Goal: Information Seeking & Learning: Check status

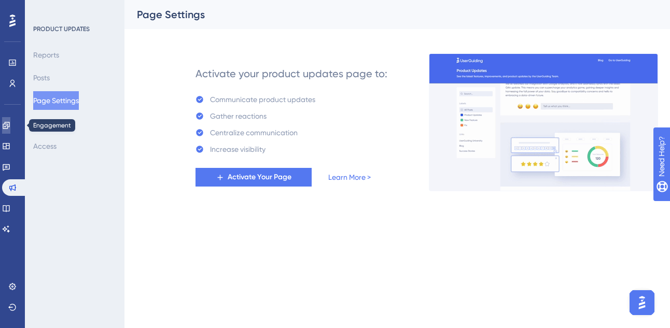
click at [10, 131] on link at bounding box center [6, 125] width 8 height 17
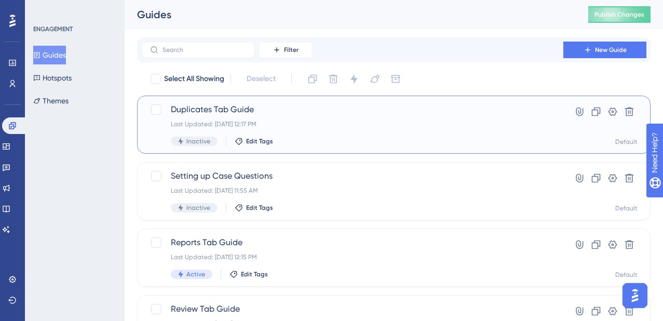
click at [389, 129] on div "Duplicates Tab Guide Last Updated: Sep 23 2025, 12:17 PM Inactive Edit Tags" at bounding box center [352, 124] width 363 height 43
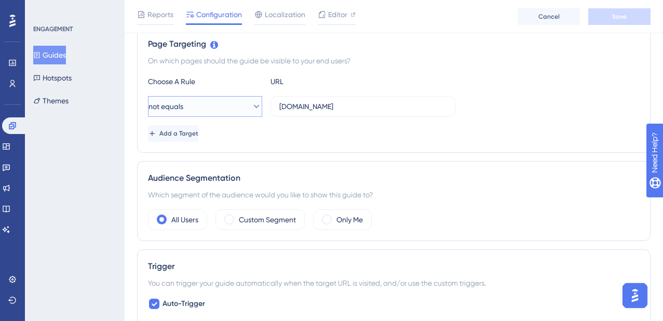
click at [204, 116] on button "not equals" at bounding box center [205, 106] width 114 height 21
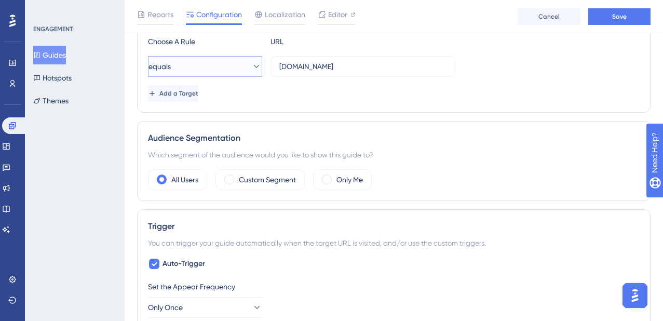
click at [199, 58] on button "equals" at bounding box center [205, 66] width 114 height 21
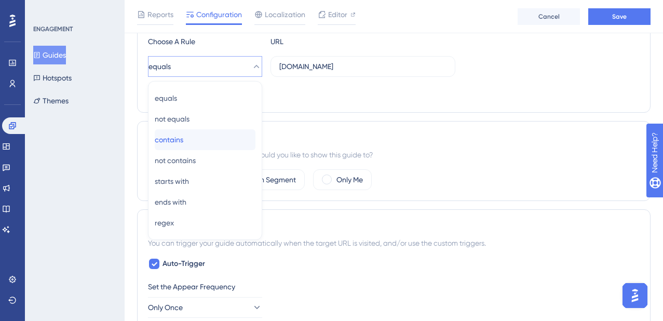
click at [194, 134] on div "contains contains" at bounding box center [205, 139] width 101 height 21
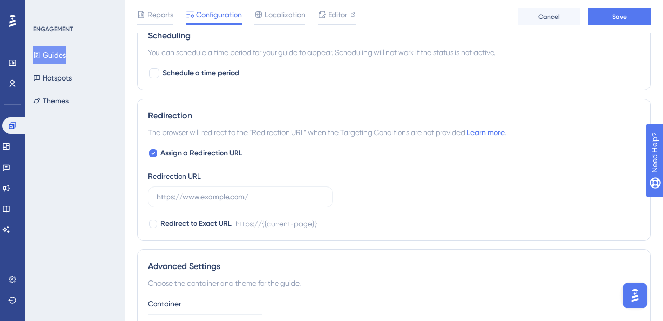
scroll to position [710, 0]
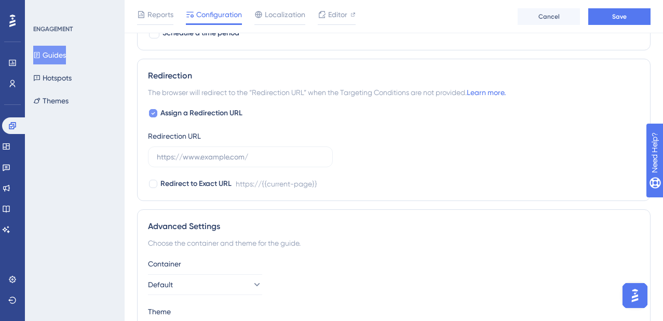
click at [155, 111] on div at bounding box center [153, 113] width 8 height 8
checkbox input "false"
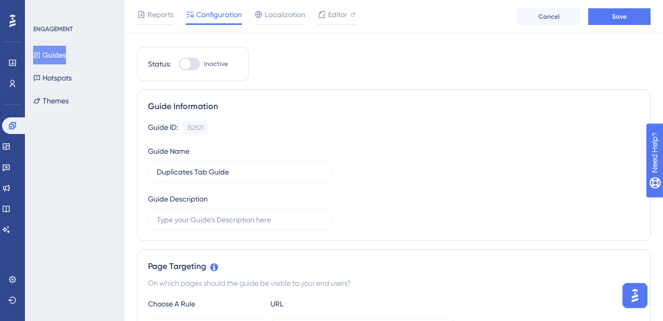
scroll to position [0, 0]
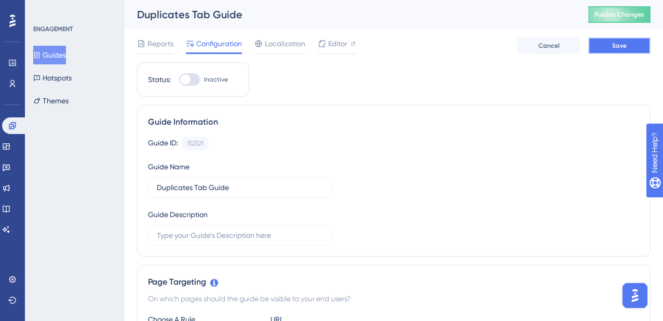
click at [636, 51] on button "Save" at bounding box center [619, 45] width 62 height 17
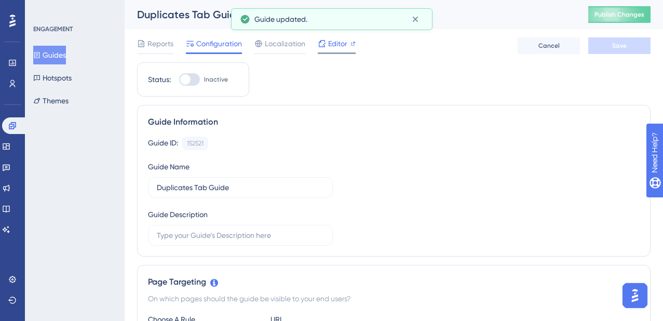
click at [326, 51] on div "Editor" at bounding box center [337, 45] width 38 height 17
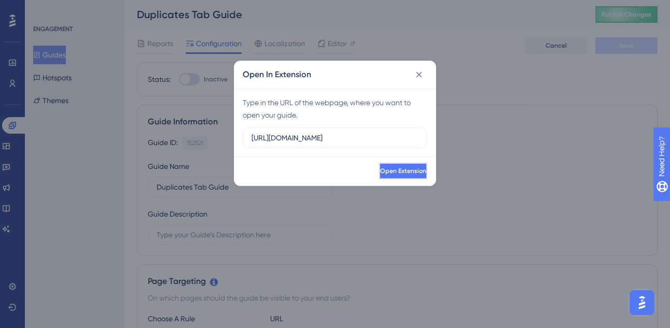
click at [397, 174] on span "Open Extension" at bounding box center [403, 171] width 46 height 8
click at [421, 75] on icon at bounding box center [419, 75] width 10 height 10
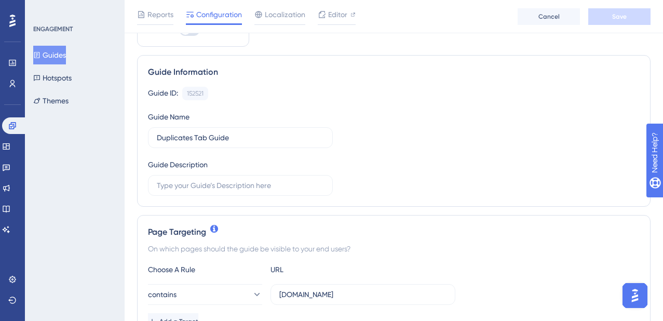
scroll to position [54, 0]
click at [177, 185] on input "text" at bounding box center [240, 184] width 167 height 11
type input "N"
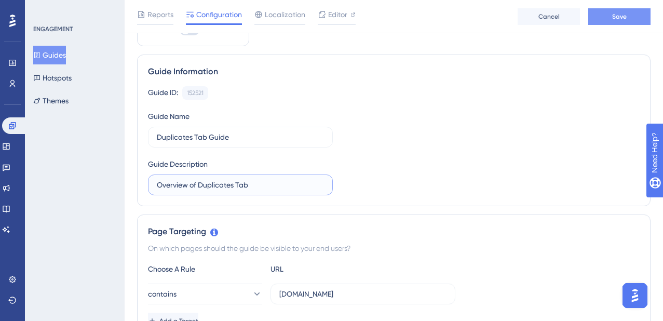
type input "Overview of Duplicates Tab"
click at [613, 12] on span "Save" at bounding box center [619, 16] width 15 height 8
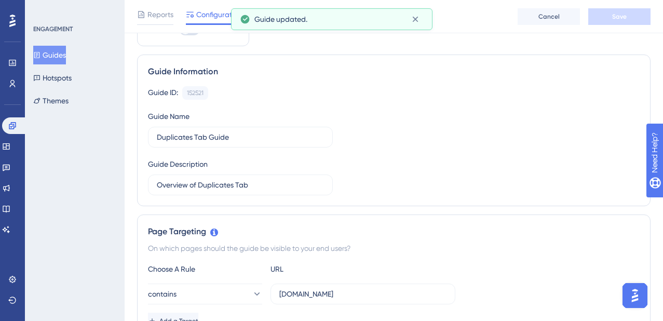
click at [62, 47] on button "Guides" at bounding box center [49, 55] width 33 height 19
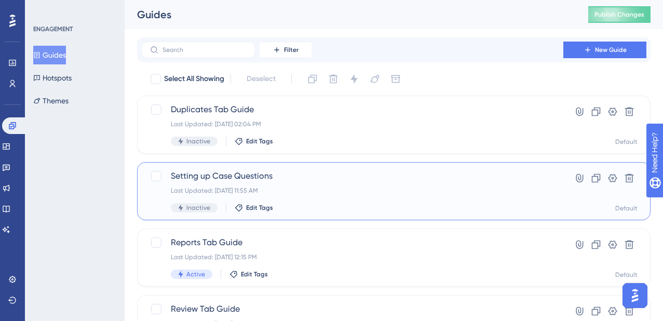
click at [371, 199] on div "Setting up Case Questions Last Updated: Sep 23 2025, 11:55 AM Inactive Edit Tags" at bounding box center [352, 191] width 363 height 43
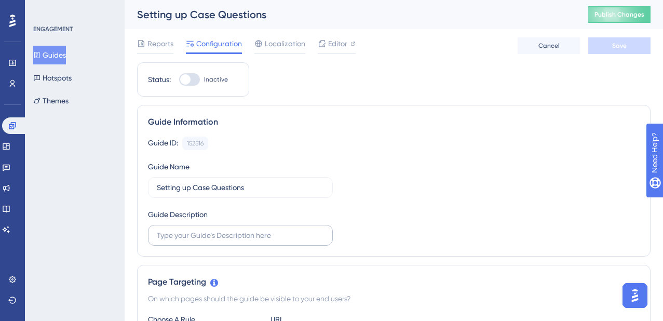
click at [196, 242] on label at bounding box center [240, 235] width 185 height 21
click at [196, 241] on input "text" at bounding box center [240, 234] width 167 height 11
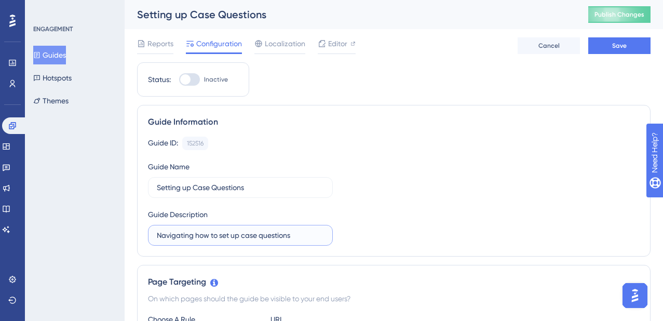
type input "Navigating how to set up case questions"
click at [630, 54] on div "Reports Configuration Localization Editor Cancel Save" at bounding box center [393, 45] width 513 height 33
click at [631, 51] on button "Save" at bounding box center [619, 45] width 62 height 17
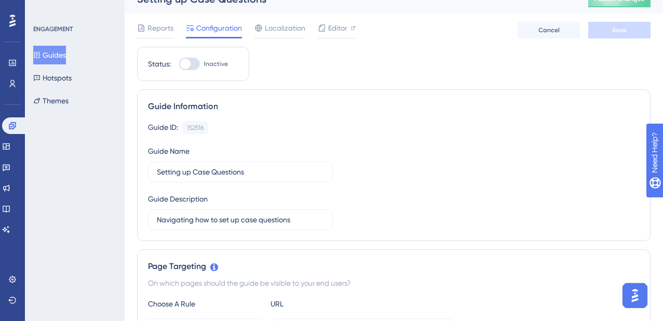
scroll to position [18, 0]
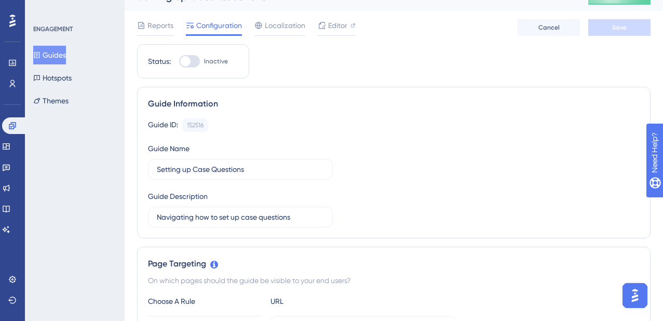
click at [57, 50] on button "Guides" at bounding box center [49, 55] width 33 height 19
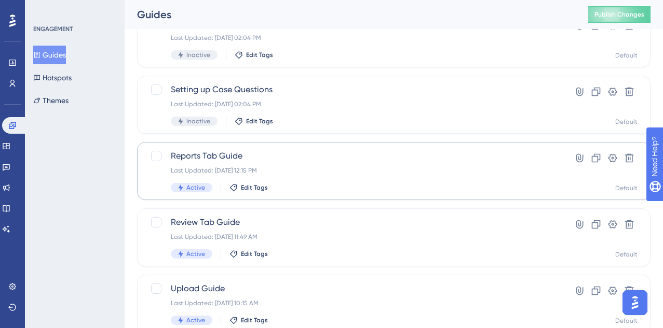
scroll to position [124, 0]
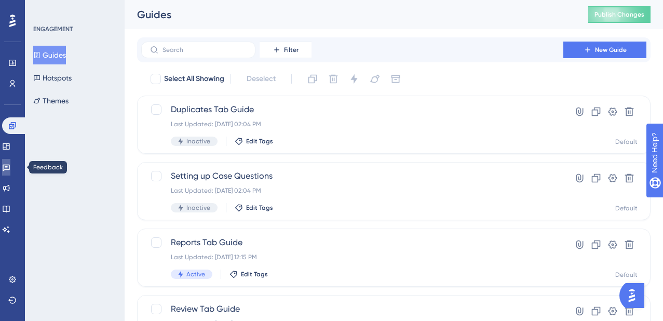
click at [10, 167] on icon at bounding box center [6, 167] width 8 height 8
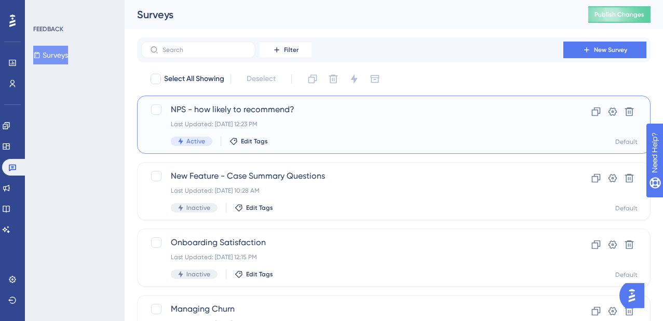
click at [361, 129] on div "NPS - how likely to recommend? Last Updated: Sep 19 2025, 12:23 PM Active Edit …" at bounding box center [352, 124] width 363 height 43
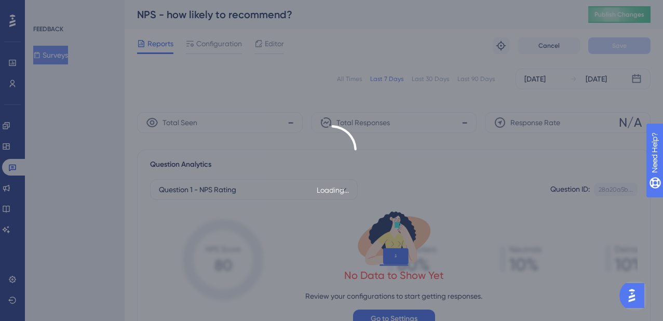
click at [264, 35] on div "Loading..." at bounding box center [331, 160] width 663 height 321
click at [266, 39] on span "Editor" at bounding box center [274, 43] width 19 height 12
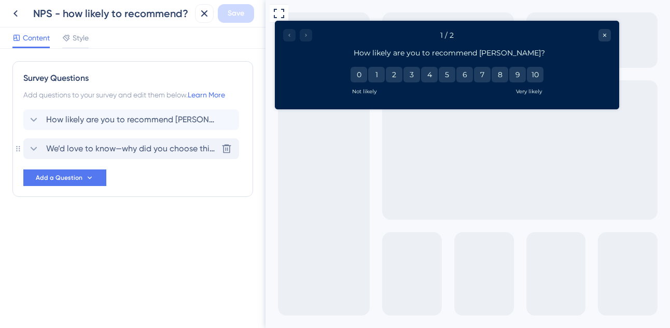
click at [141, 145] on span "We’d love to know—why did you choose this score?" at bounding box center [131, 149] width 171 height 12
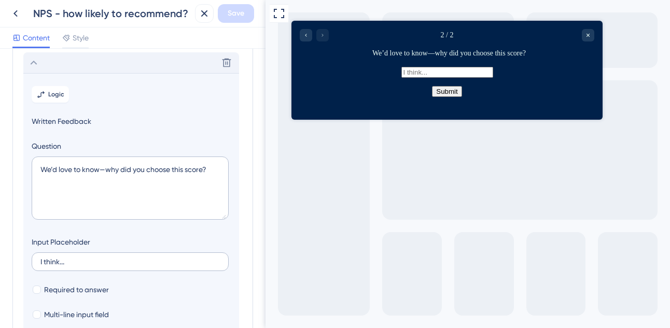
scroll to position [90, 0]
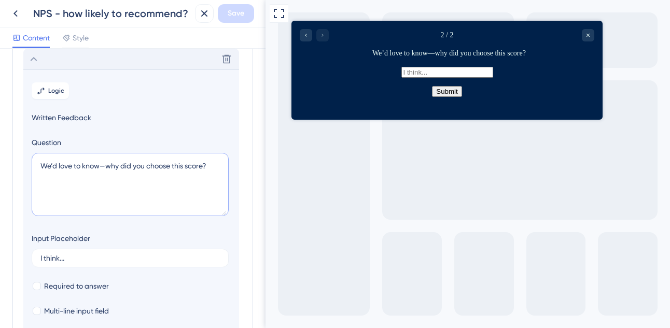
drag, startPoint x: 216, startPoint y: 167, endPoint x: 29, endPoint y: 166, distance: 187.3
click at [29, 166] on section "Logic Written Feedback Question We’d love to know—why did you choose this score…" at bounding box center [131, 223] width 216 height 306
click at [4, 9] on div "NPS - how likely to recommend? Save" at bounding box center [133, 14] width 266 height 28
click at [10, 11] on icon at bounding box center [15, 13] width 12 height 12
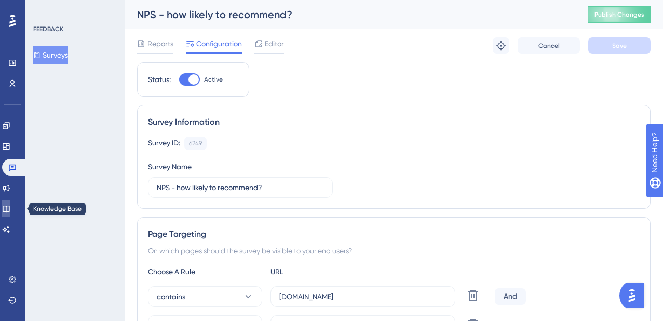
click at [10, 216] on link at bounding box center [6, 208] width 8 height 17
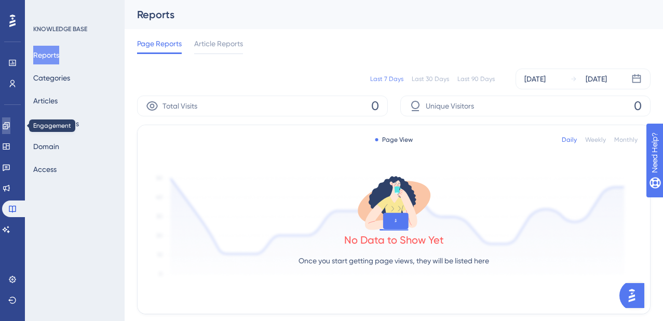
click at [10, 131] on link at bounding box center [6, 125] width 8 height 17
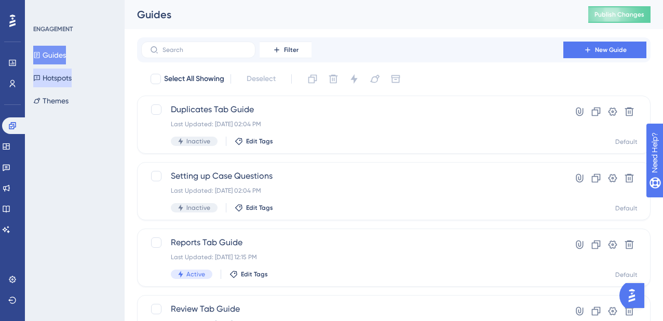
click at [68, 71] on button "Hotspots" at bounding box center [52, 77] width 38 height 19
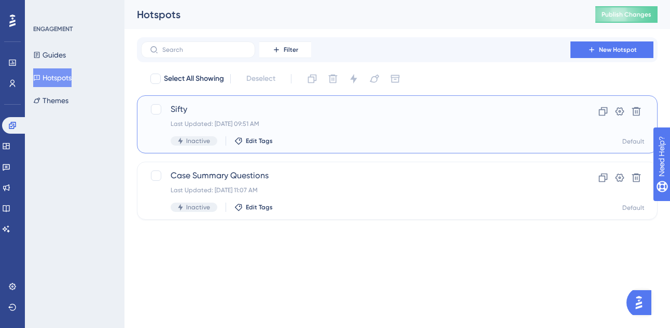
click at [310, 132] on div "Sifty Last Updated: Aug 15 2025, 09:51 AM Inactive Edit Tags" at bounding box center [356, 124] width 370 height 43
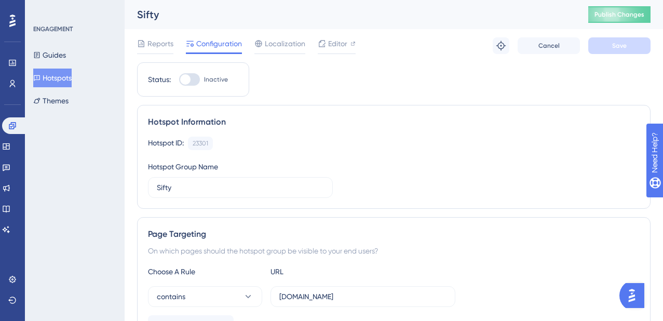
click at [328, 54] on div "Reports Configuration Localization Editor Troubleshoot Cancel Save" at bounding box center [393, 45] width 513 height 33
click at [330, 47] on span "Editor" at bounding box center [337, 43] width 19 height 12
click at [58, 67] on div "Guides Hotspots Themes" at bounding box center [75, 78] width 84 height 64
click at [58, 77] on button "Hotspots" at bounding box center [52, 77] width 38 height 19
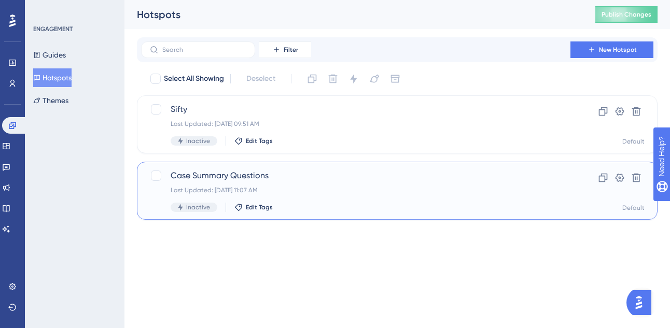
click at [306, 189] on div "Last Updated: Aug 14 2025, 11:07 AM" at bounding box center [356, 190] width 370 height 8
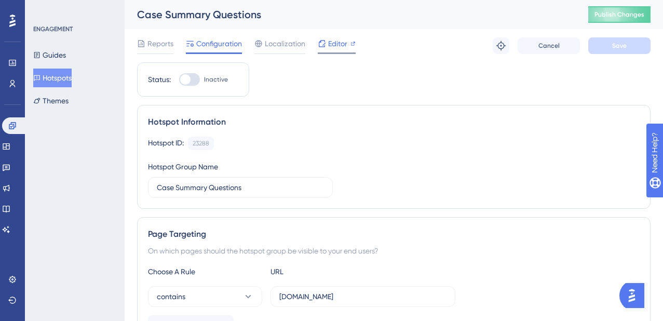
click at [347, 44] on div "Editor" at bounding box center [337, 43] width 38 height 12
click at [59, 62] on button "Guides" at bounding box center [49, 55] width 33 height 19
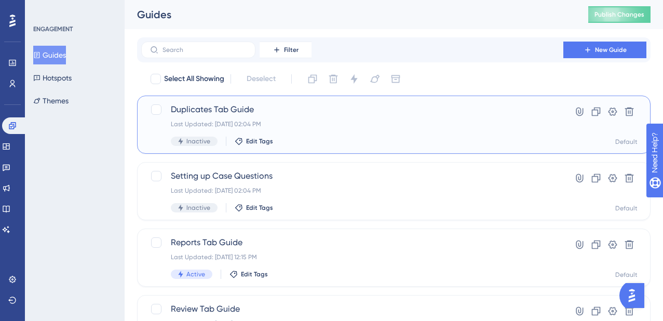
click at [279, 132] on div "Duplicates Tab Guide Last Updated: Sep 23 2025, 02:04 PM Inactive Edit Tags" at bounding box center [352, 124] width 363 height 43
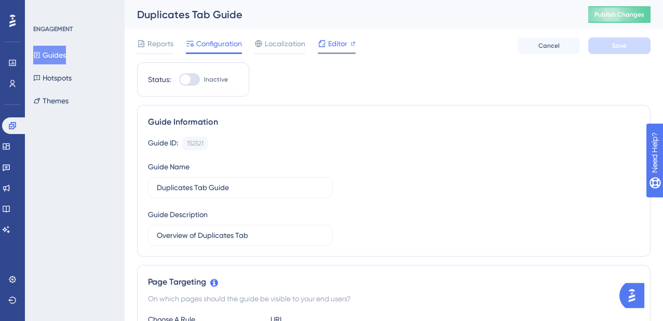
click at [322, 40] on icon at bounding box center [322, 43] width 7 height 7
click at [10, 169] on icon at bounding box center [6, 167] width 7 height 7
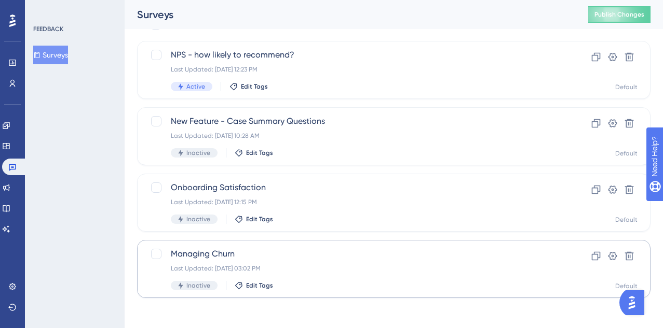
scroll to position [58, 0]
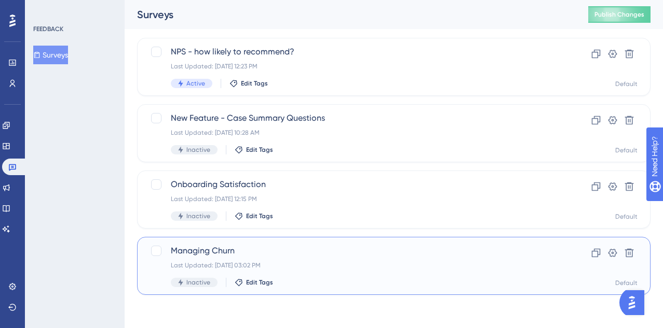
click at [381, 261] on div "Managing Churn Last Updated: Aug 07 2025, 03:02 PM Inactive Edit Tags" at bounding box center [352, 266] width 363 height 43
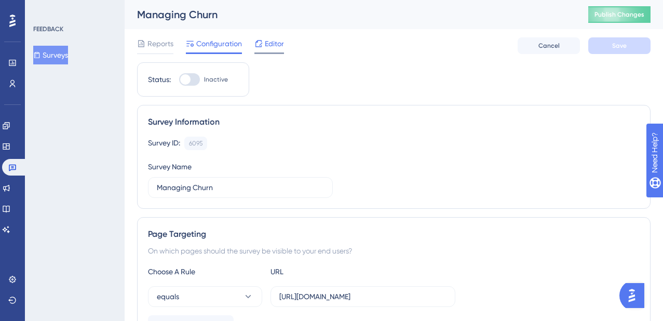
click at [277, 44] on span "Editor" at bounding box center [274, 43] width 19 height 12
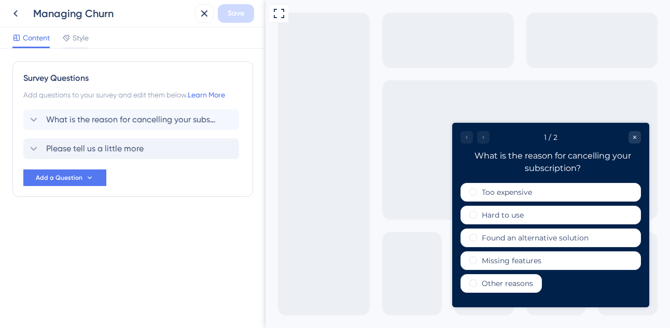
click at [164, 152] on div "Please tell us a little more" at bounding box center [131, 149] width 216 height 21
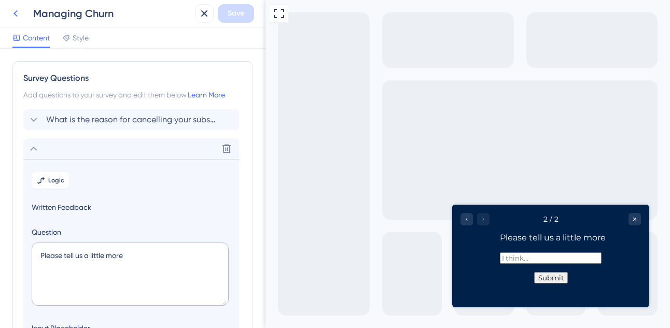
click at [18, 13] on icon at bounding box center [15, 13] width 12 height 12
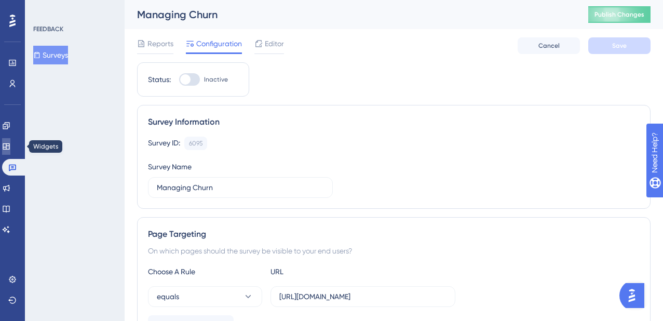
click at [5, 150] on link at bounding box center [6, 146] width 8 height 17
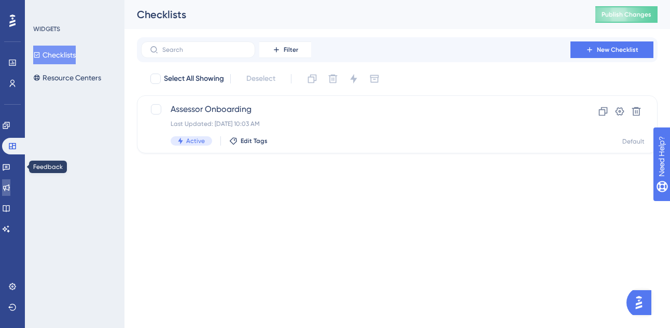
click at [10, 188] on icon at bounding box center [6, 188] width 7 height 7
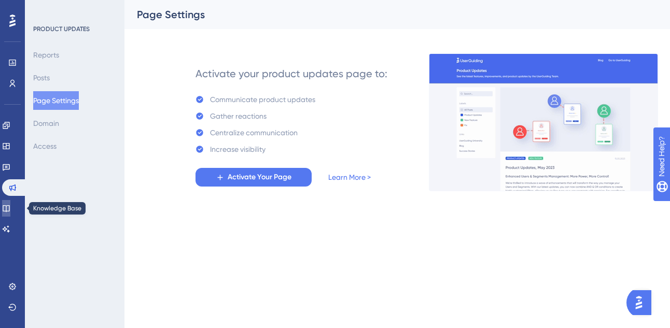
click at [10, 209] on link at bounding box center [6, 208] width 8 height 17
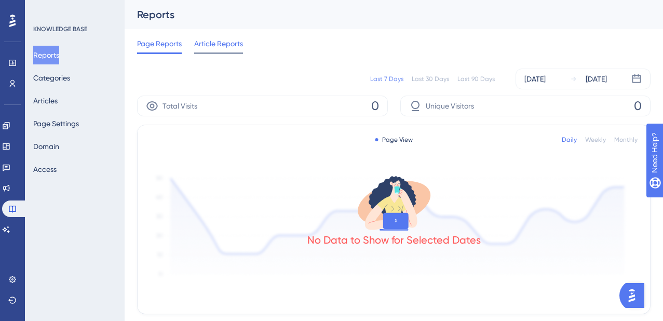
click at [203, 48] on span "Article Reports" at bounding box center [218, 43] width 49 height 12
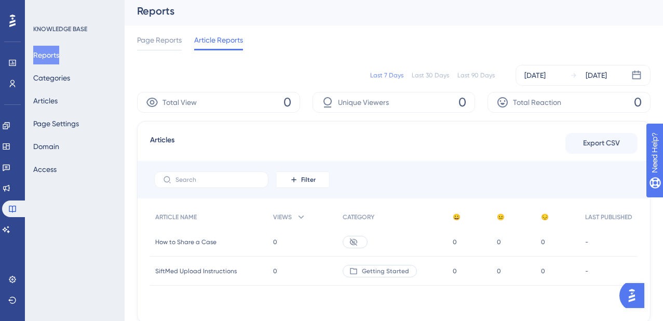
scroll to position [6, 0]
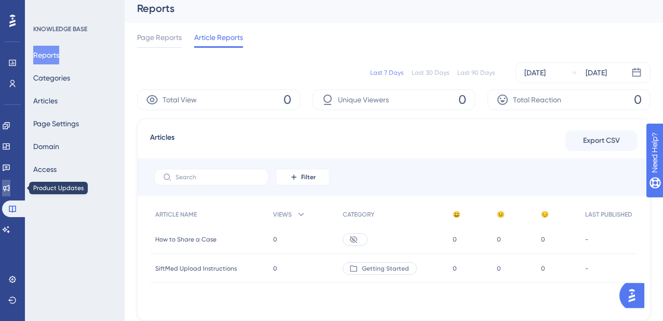
click at [10, 187] on icon at bounding box center [6, 188] width 8 height 8
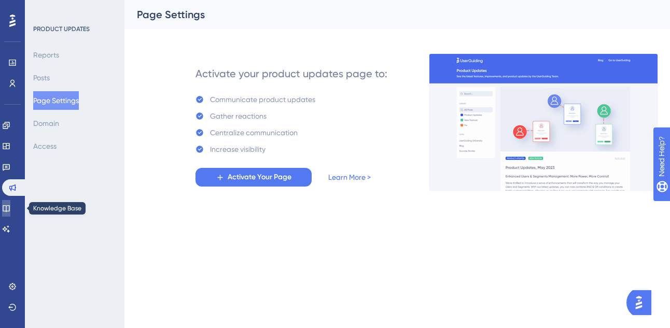
click at [10, 212] on icon at bounding box center [6, 208] width 8 height 8
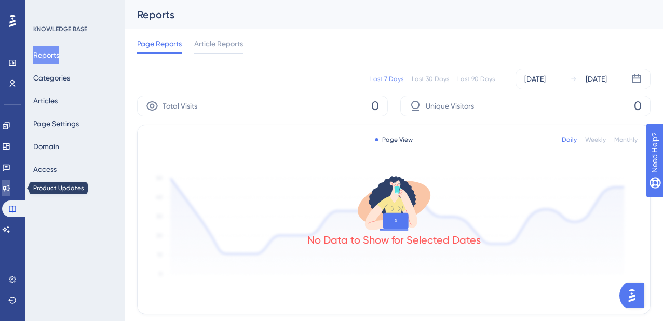
click at [10, 188] on icon at bounding box center [6, 188] width 8 height 8
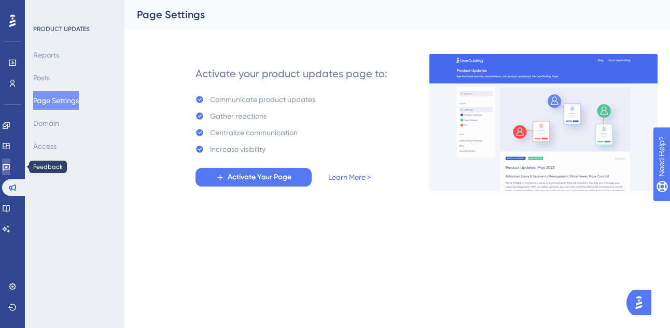
click at [10, 163] on icon at bounding box center [6, 167] width 8 height 8
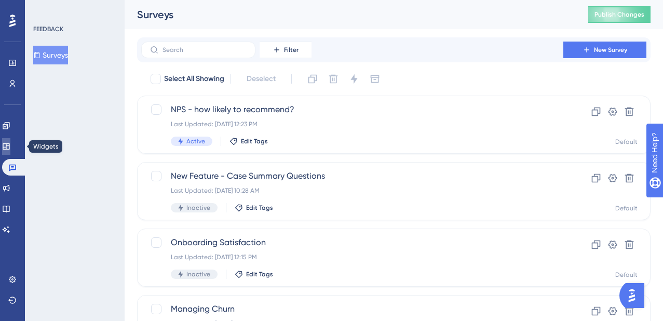
click at [9, 145] on icon at bounding box center [6, 146] width 7 height 6
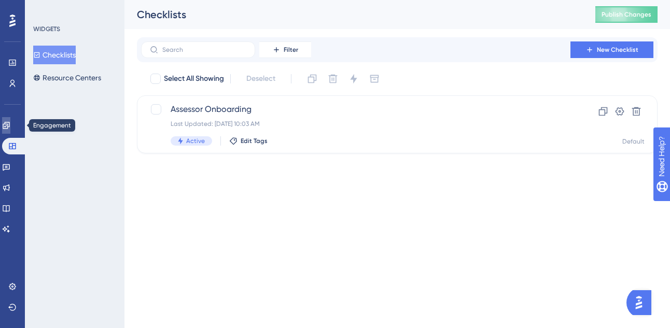
click at [10, 118] on link at bounding box center [6, 125] width 8 height 17
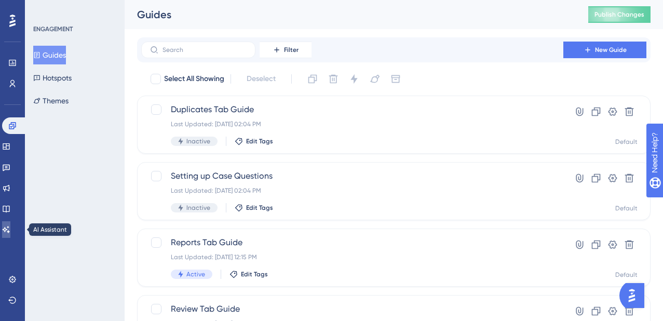
click at [10, 232] on link at bounding box center [6, 229] width 8 height 17
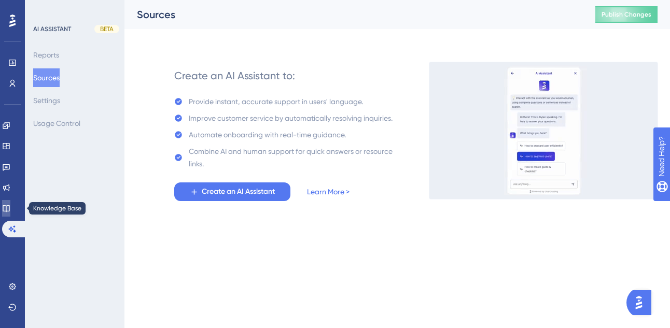
click at [10, 210] on icon at bounding box center [6, 208] width 8 height 8
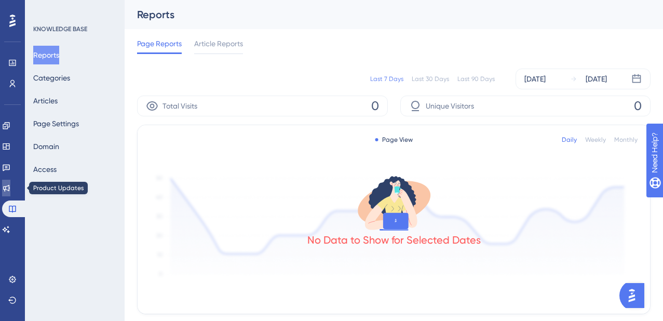
click at [10, 194] on link at bounding box center [6, 188] width 8 height 17
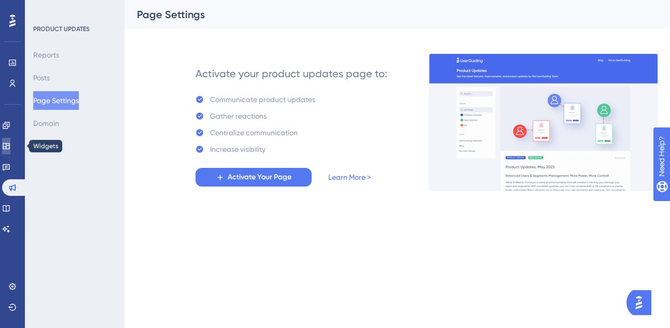
click at [10, 154] on link at bounding box center [6, 146] width 8 height 17
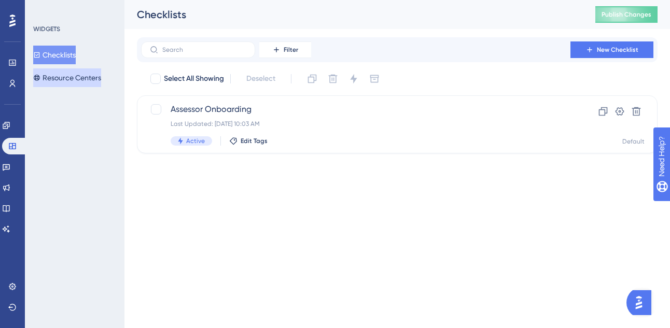
click at [76, 72] on button "Resource Centers" at bounding box center [67, 77] width 68 height 19
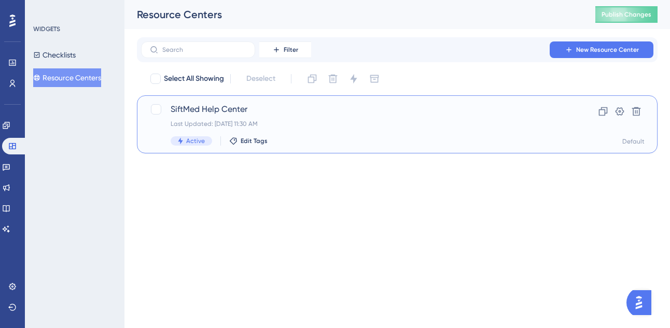
click at [387, 128] on div "SiftMed Help Center Last Updated: Sep 03 2025, 11:30 AM Active Edit Tags" at bounding box center [356, 124] width 370 height 43
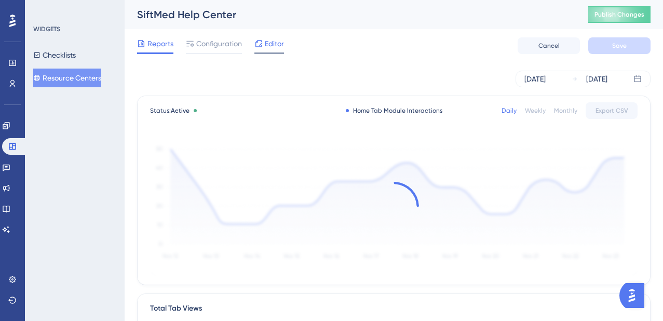
click at [272, 48] on span "Editor" at bounding box center [274, 43] width 19 height 12
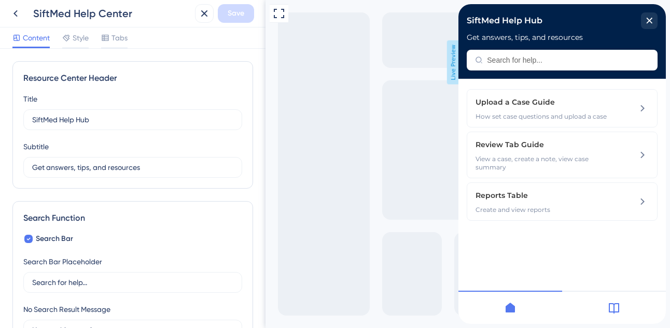
click at [613, 314] on div at bounding box center [614, 307] width 104 height 33
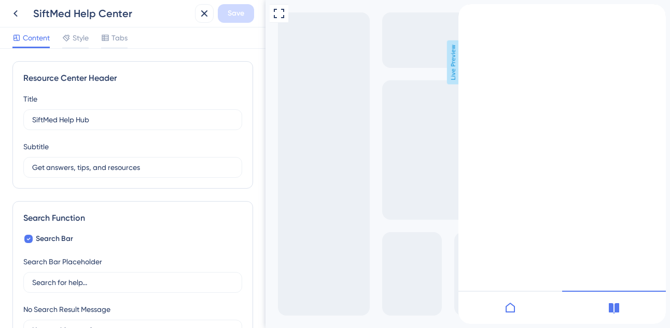
click at [517, 308] on div at bounding box center [511, 307] width 104 height 33
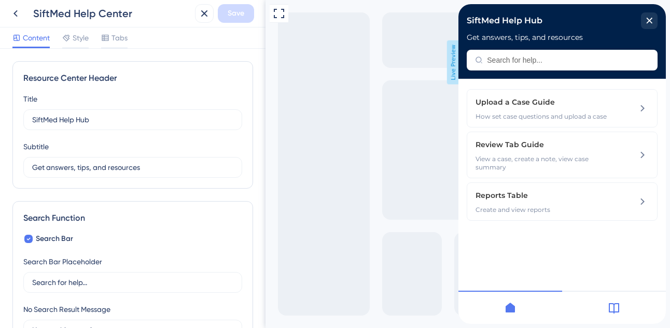
click at [629, 303] on div at bounding box center [614, 307] width 104 height 33
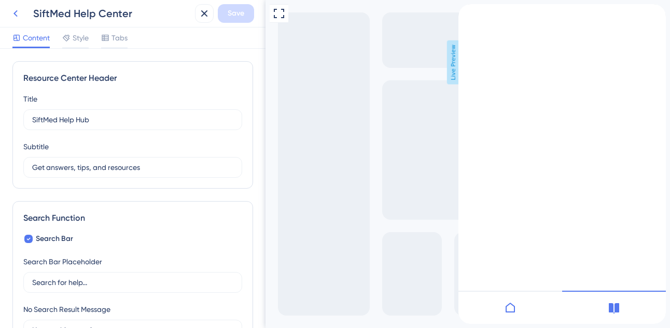
click at [18, 13] on icon at bounding box center [15, 13] width 12 height 12
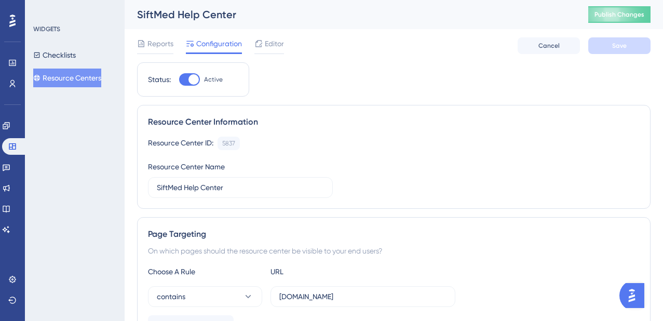
click at [42, 195] on div "WIDGETS Checklists Resource Centers" at bounding box center [75, 160] width 100 height 321
click at [10, 193] on link at bounding box center [6, 188] width 8 height 17
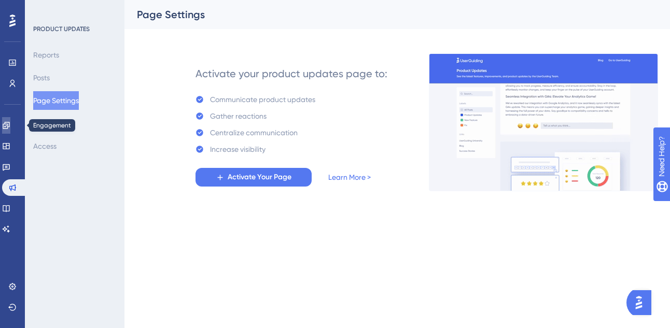
click at [8, 125] on icon at bounding box center [6, 125] width 8 height 8
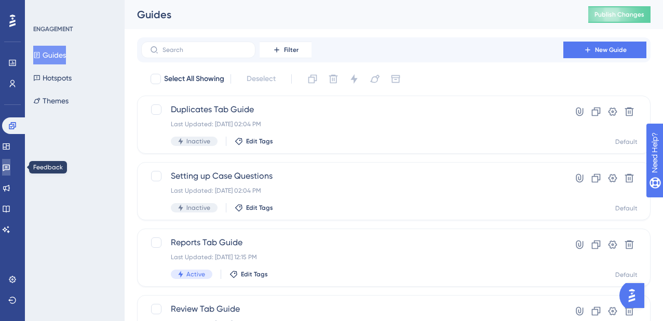
click at [10, 165] on icon at bounding box center [6, 167] width 7 height 7
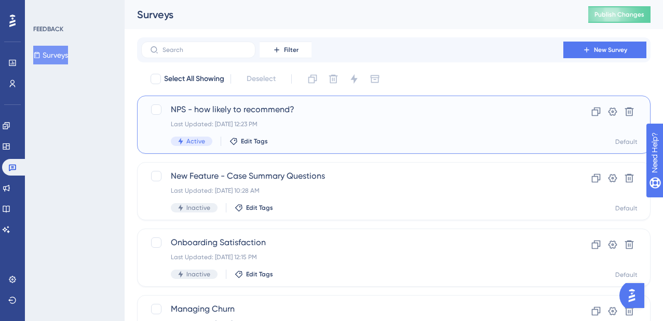
click at [345, 127] on div "Last Updated: Sep 19 2025, 12:23 PM" at bounding box center [352, 124] width 363 height 8
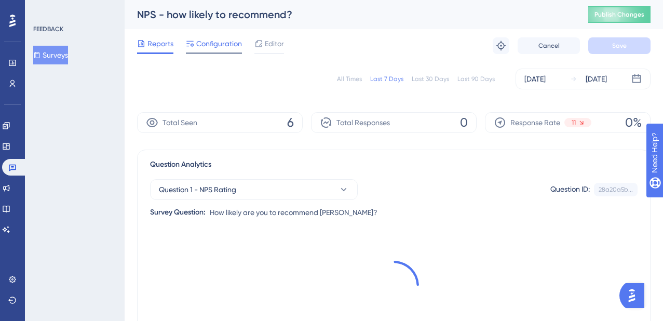
click at [224, 45] on span "Configuration" at bounding box center [219, 43] width 46 height 12
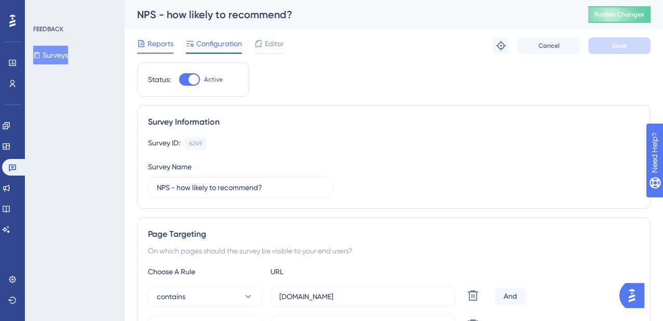
click at [155, 48] on span "Reports" at bounding box center [160, 43] width 26 height 12
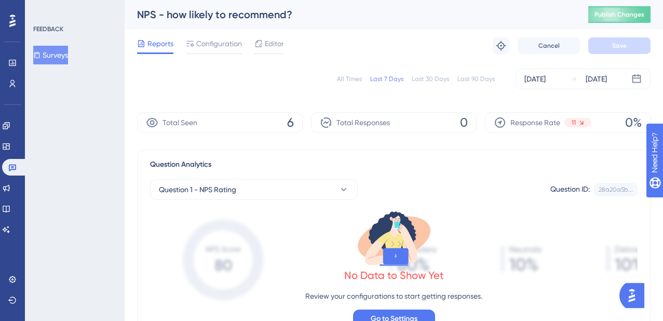
scroll to position [2, 0]
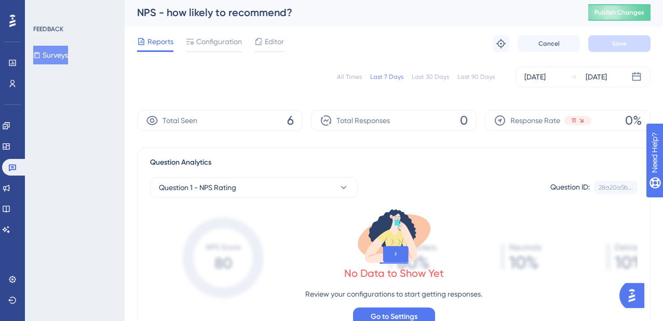
click at [428, 78] on div "Last 30 Days" at bounding box center [429, 77] width 37 height 8
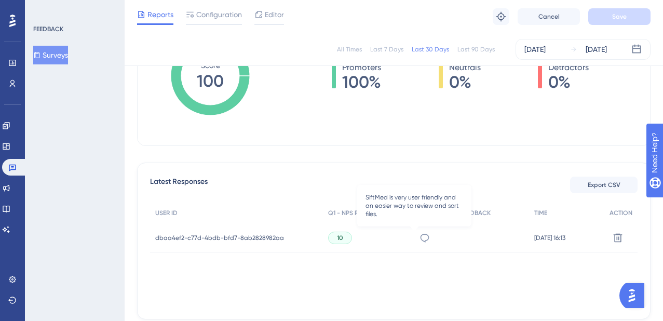
scroll to position [0, 0]
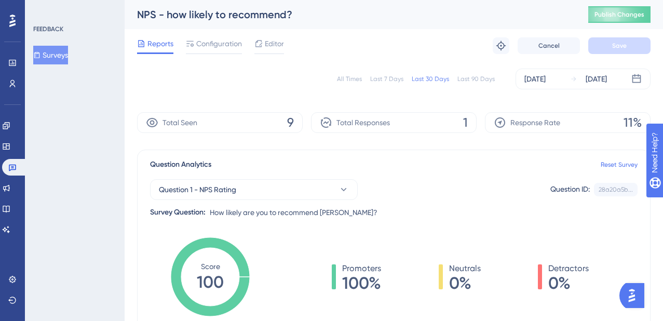
click at [295, 129] on div "Total Seen 9" at bounding box center [220, 122] width 166 height 21
click at [292, 122] on span "9" at bounding box center [290, 122] width 7 height 17
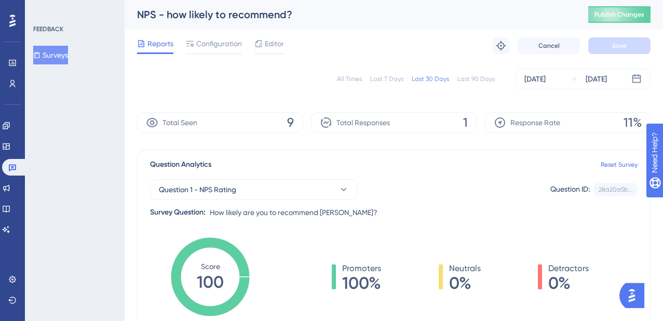
click at [153, 120] on icon at bounding box center [152, 122] width 12 height 12
click at [153, 120] on icon at bounding box center [151, 122] width 11 height 9
click at [218, 112] on div "Total Seen 9" at bounding box center [220, 122] width 166 height 21
click at [213, 46] on span "Configuration" at bounding box center [219, 43] width 46 height 12
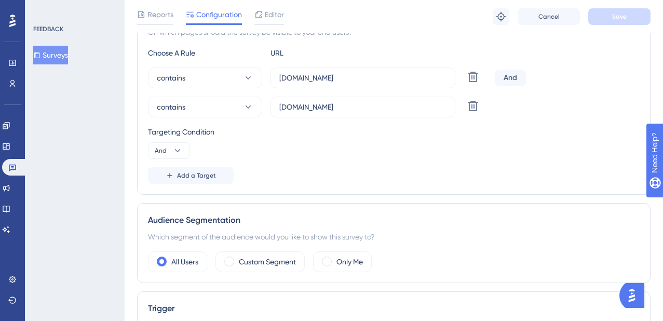
scroll to position [229, 0]
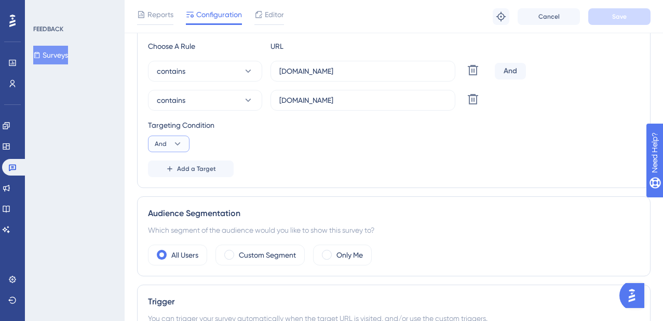
click at [166, 146] on span "And" at bounding box center [161, 144] width 12 height 8
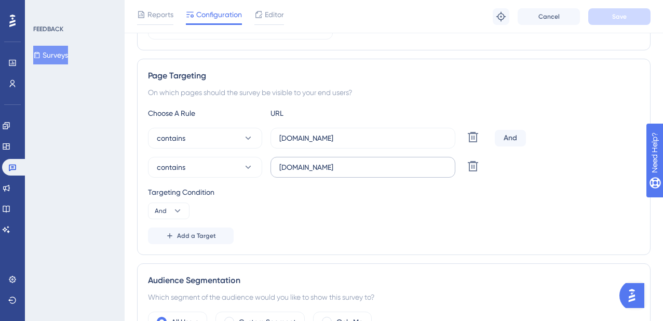
scroll to position [0, 0]
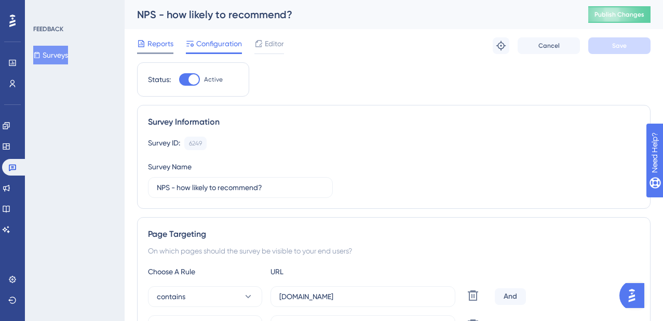
click at [152, 45] on span "Reports" at bounding box center [160, 43] width 26 height 12
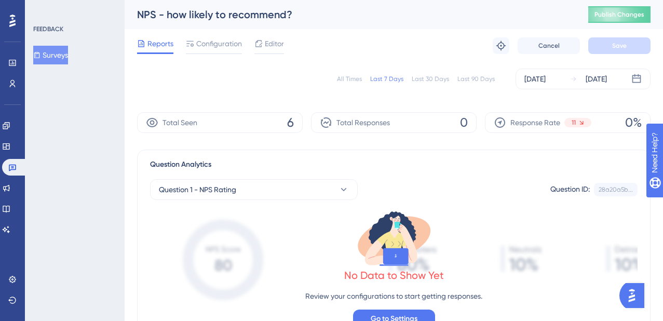
drag, startPoint x: 231, startPoint y: 121, endPoint x: 244, endPoint y: 122, distance: 13.0
click at [231, 121] on div "Total Seen 6" at bounding box center [220, 122] width 166 height 21
click at [289, 124] on span "6" at bounding box center [290, 122] width 7 height 17
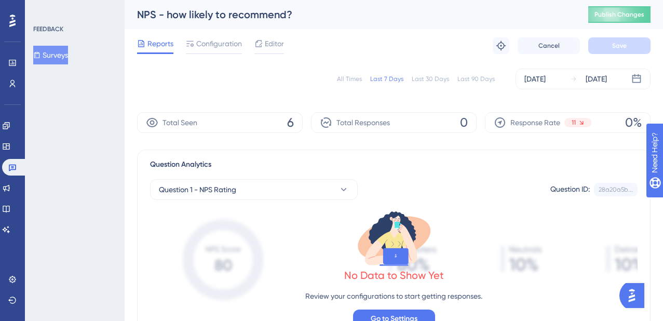
click at [427, 81] on div "Last 30 Days" at bounding box center [429, 79] width 37 height 8
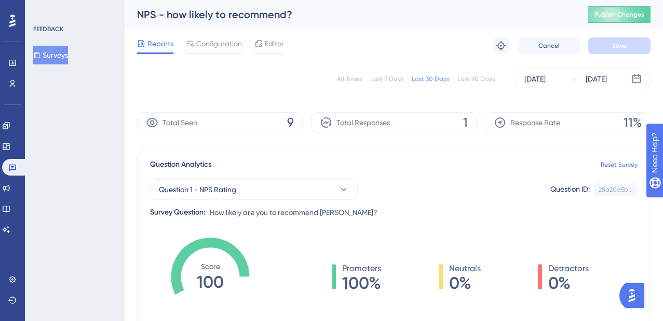
click at [288, 125] on span "9" at bounding box center [290, 122] width 7 height 17
click at [633, 293] on img "Open AI Assistant Launcher" at bounding box center [631, 295] width 19 height 19
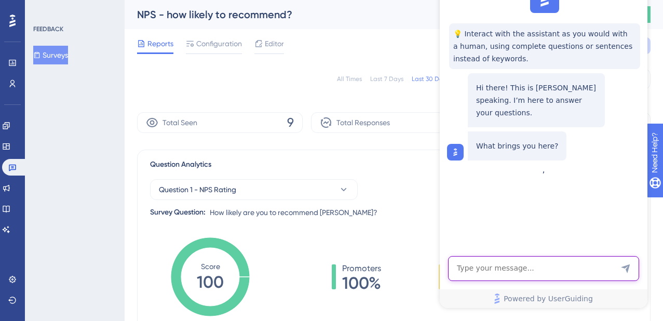
click at [482, 269] on textarea "AI Assistant Text Input" at bounding box center [543, 268] width 191 height 25
type textarea "i want to see a report of who has seen a survey"
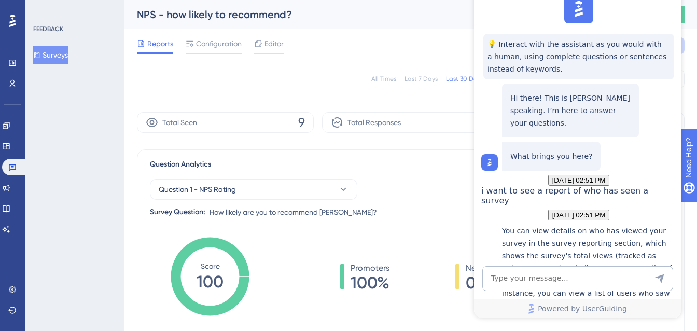
click at [518, 19] on div "💡 Interact with the assistant as you would with a human, using complete questio…" at bounding box center [577, 171] width 208 height 363
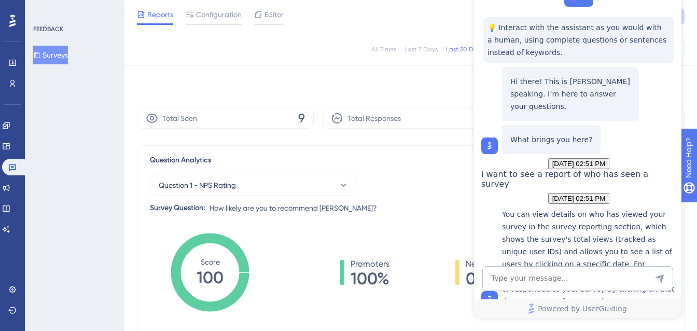
scroll to position [227, 0]
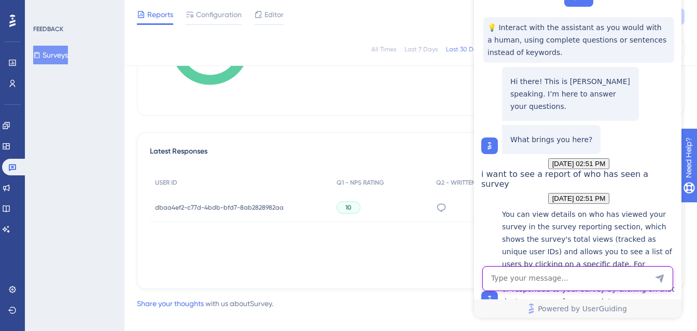
click at [582, 282] on textarea "AI Assistant Text Input" at bounding box center [578, 278] width 191 height 25
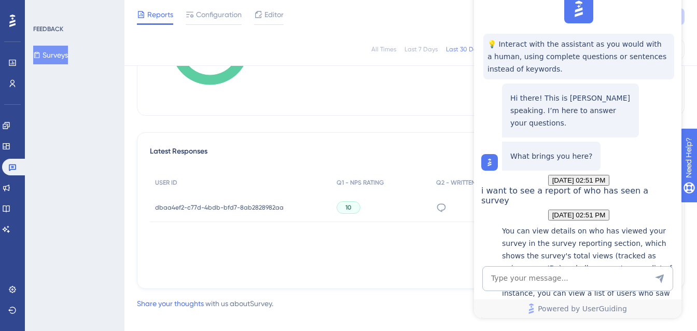
scroll to position [46, 0]
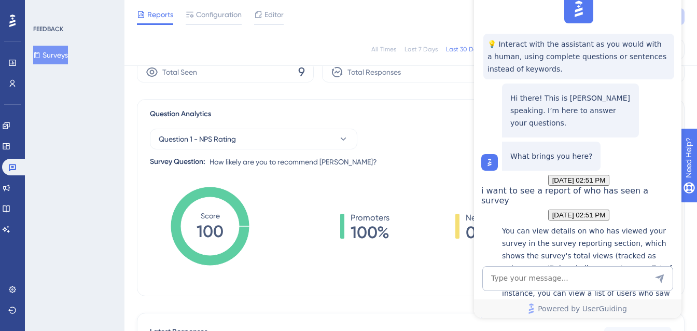
click at [641, 21] on div "💡 Interact with the assistant as you would with a human, using complete questio…" at bounding box center [577, 171] width 208 height 363
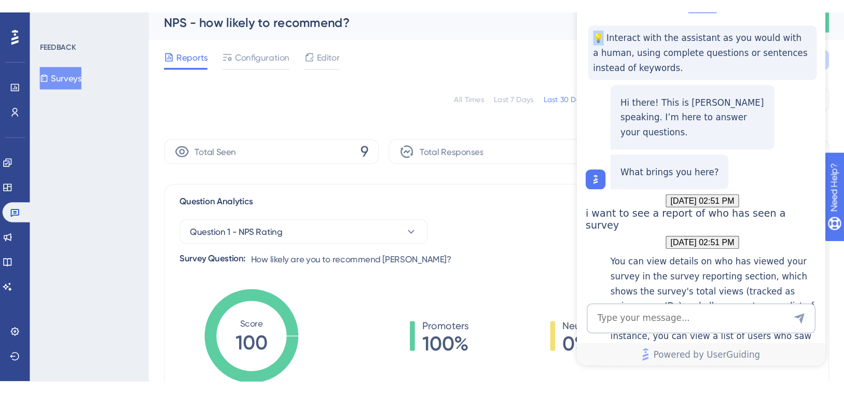
scroll to position [0, 0]
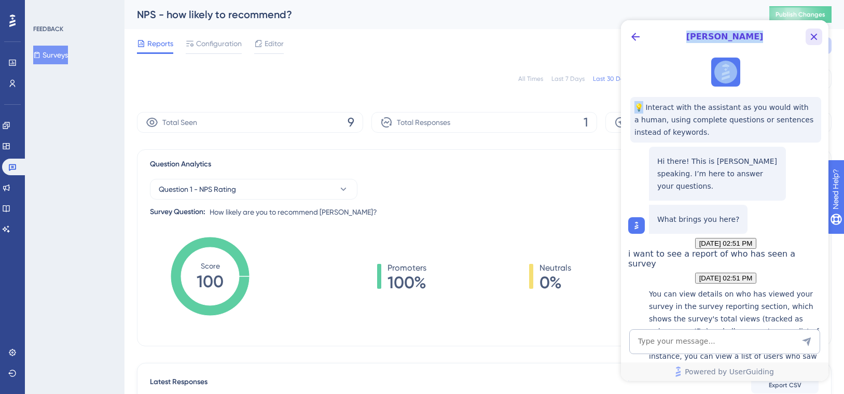
click at [670, 40] on icon "Close Button" at bounding box center [814, 37] width 12 height 12
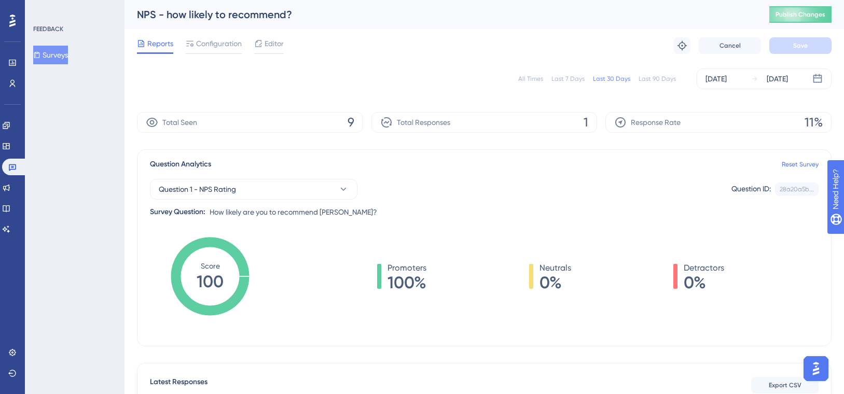
click at [484, 106] on div "All Times Last 7 Days Last 30 Days Last 90 Days Sep 02 2025 Sep 23 2025 Total S…" at bounding box center [484, 291] width 695 height 458
click at [220, 48] on span "Configuration" at bounding box center [219, 43] width 46 height 12
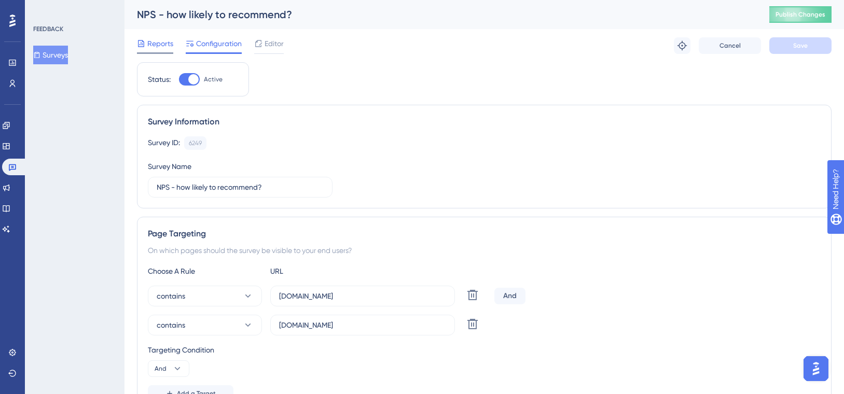
click at [153, 46] on span "Reports" at bounding box center [160, 43] width 26 height 12
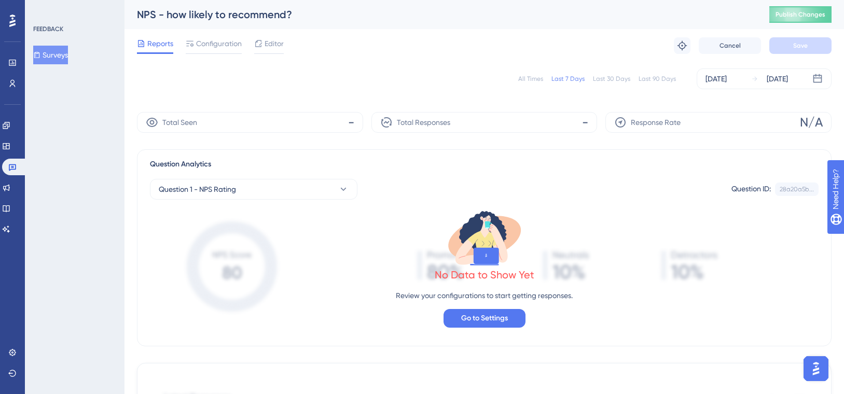
click at [602, 77] on div "Last 30 Days" at bounding box center [611, 79] width 37 height 8
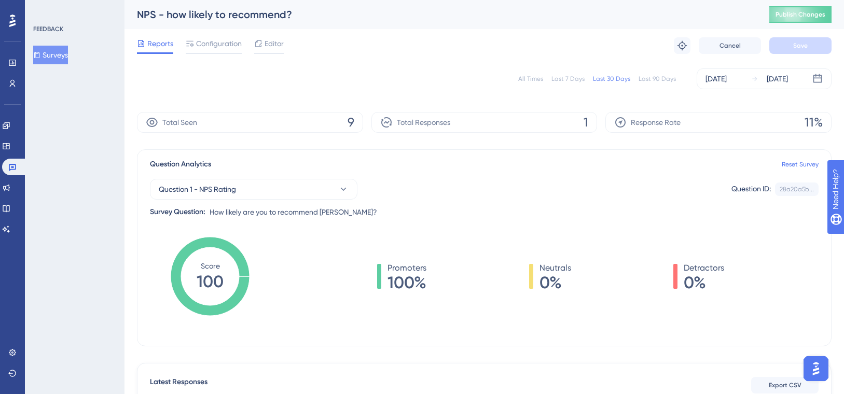
click at [631, 121] on span "Response Rate" at bounding box center [656, 122] width 50 height 12
click at [661, 123] on span "Response Rate" at bounding box center [656, 122] width 50 height 12
click at [670, 328] on button "Open AI Assistant Launcher" at bounding box center [816, 368] width 25 height 25
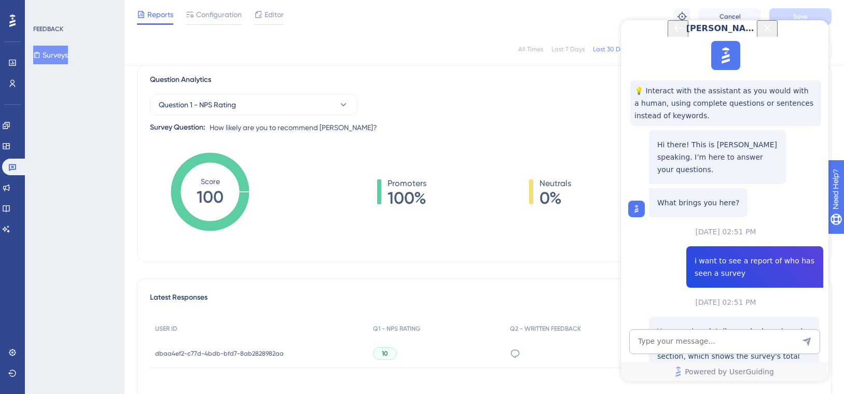
scroll to position [65, 0]
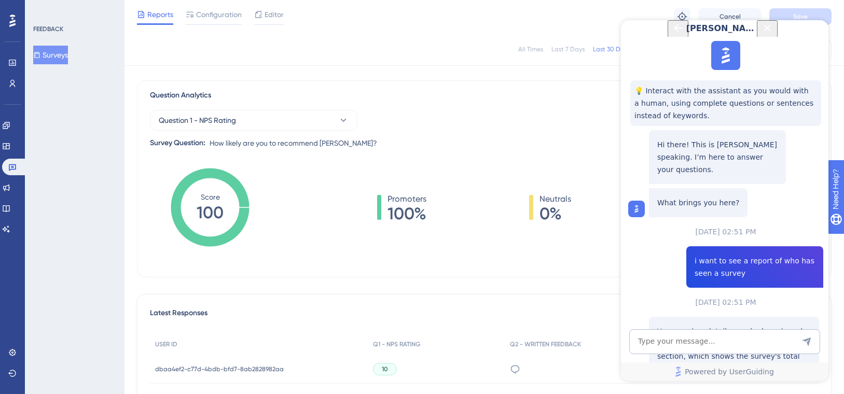
click at [210, 199] on tspan "Score" at bounding box center [210, 197] width 19 height 8
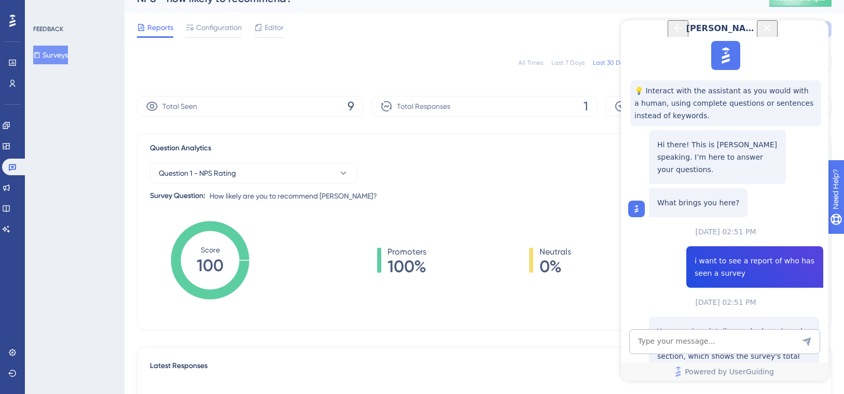
scroll to position [0, 0]
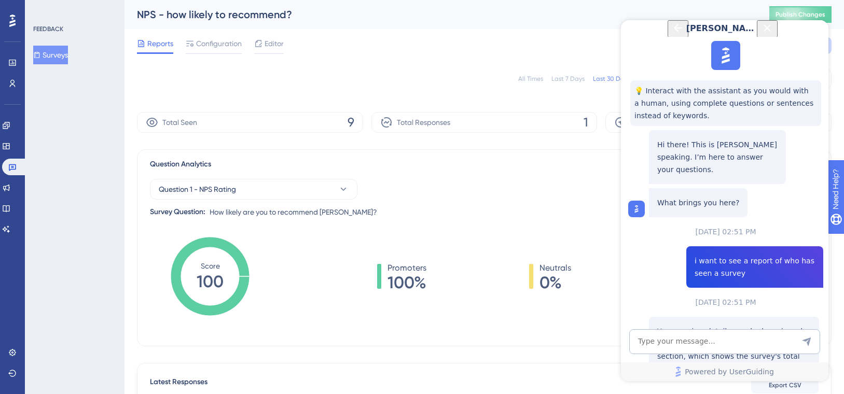
click at [352, 117] on span "9" at bounding box center [351, 122] width 7 height 17
click at [670, 328] on textarea "AI Assistant Text Input" at bounding box center [724, 342] width 191 height 25
click at [669, 328] on textarea "AI Assistant Text Input" at bounding box center [724, 342] width 191 height 25
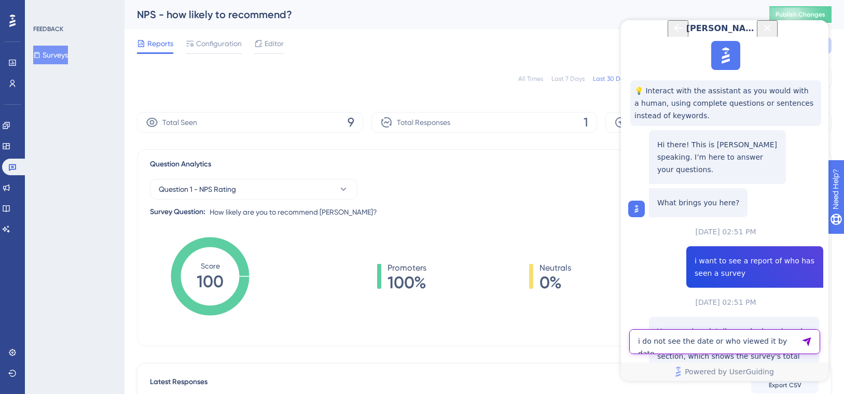
type textarea "i do not see the date or who viewed it by date"
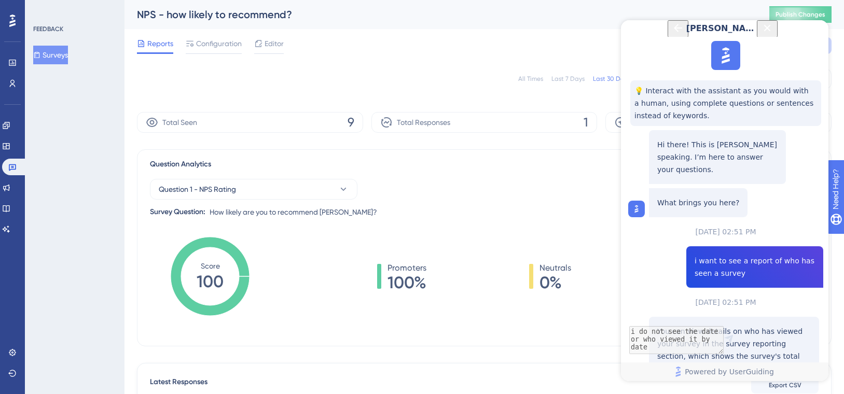
click at [670, 35] on span "[PERSON_NAME]" at bounding box center [723, 28] width 73 height 12
click at [670, 31] on icon "Close Button" at bounding box center [767, 27] width 7 height 7
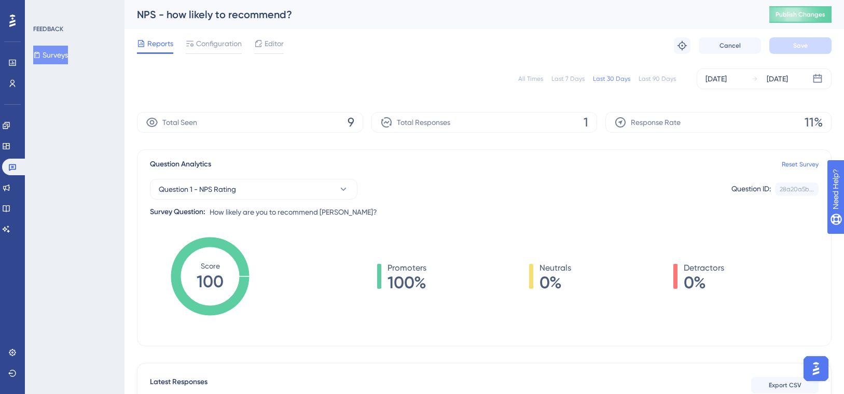
click at [669, 90] on div "All Times Last 7 Days Last 30 Days Last 90 Days Sep 02 2025 Sep 23 2025" at bounding box center [484, 78] width 695 height 33
click at [203, 181] on button "Question 1 - NPS Rating" at bounding box center [254, 189] width 208 height 21
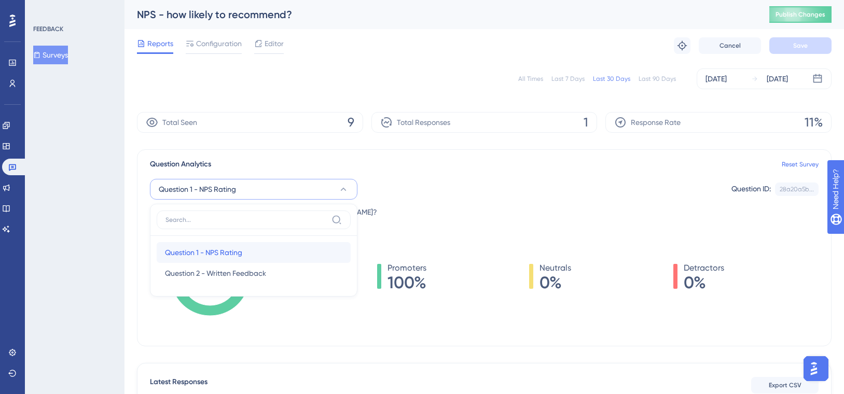
click at [213, 253] on span "Question 1 - NPS Rating" at bounding box center [203, 252] width 77 height 12
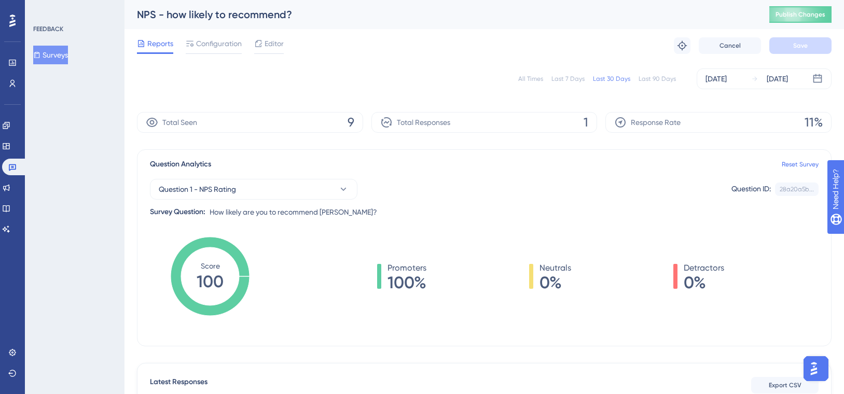
click at [670, 328] on img "Open AI Assistant Launcher" at bounding box center [814, 369] width 19 height 19
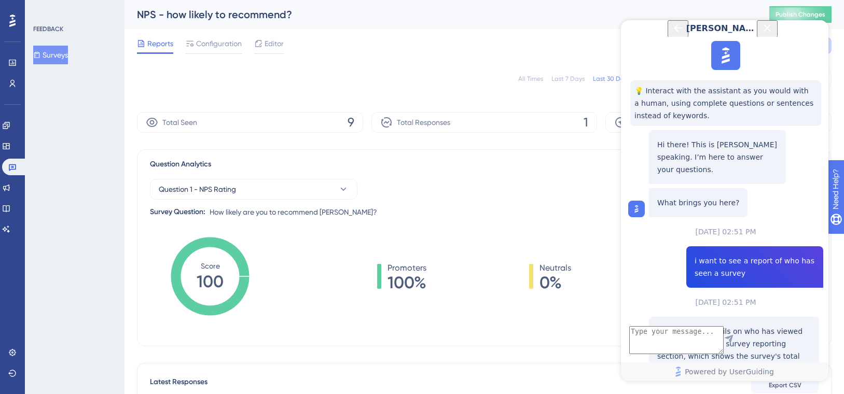
scroll to position [345, 0]
click at [670, 328] on textarea "AI Assistant Text Input" at bounding box center [676, 340] width 94 height 28
type textarea "i want to see information on the overall counts like who viewed the survey even…"
click at [670, 34] on icon "Close Button" at bounding box center [767, 28] width 12 height 12
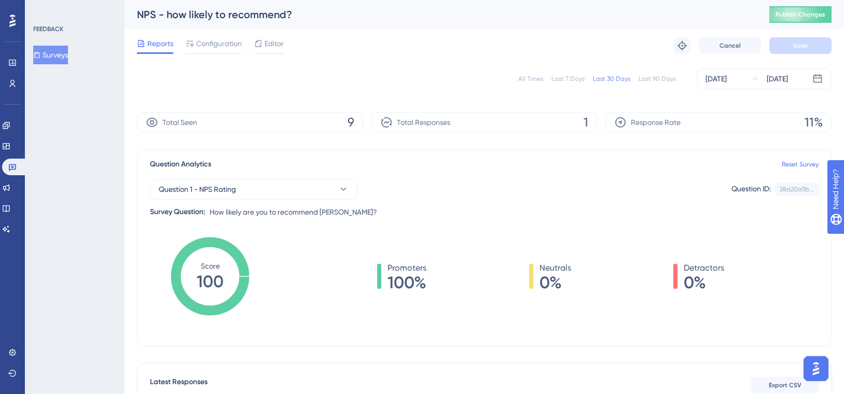
scroll to position [0, 0]
click at [54, 51] on button "Surveys" at bounding box center [50, 55] width 35 height 19
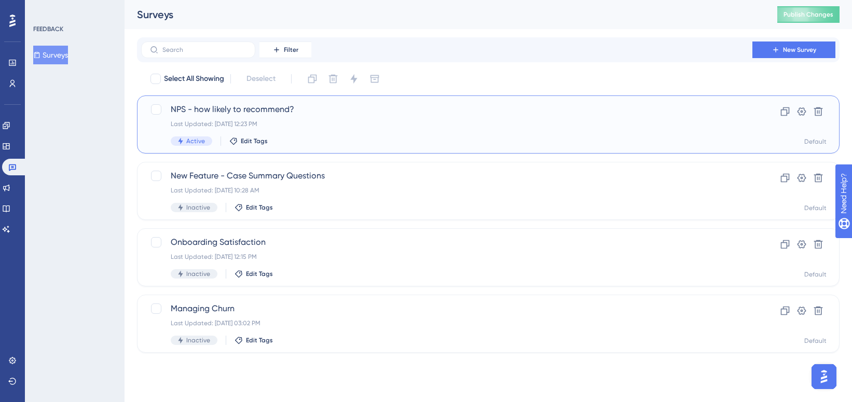
click at [331, 122] on div "Last Updated: Sep 19 2025, 12:23 PM" at bounding box center [447, 124] width 552 height 8
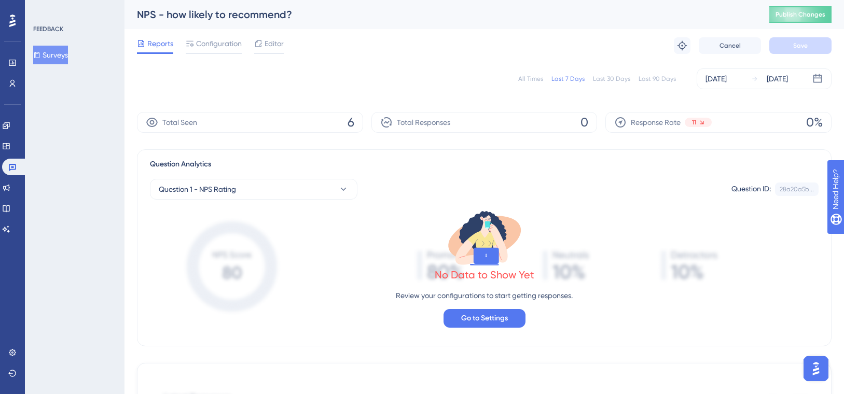
scroll to position [97, 0]
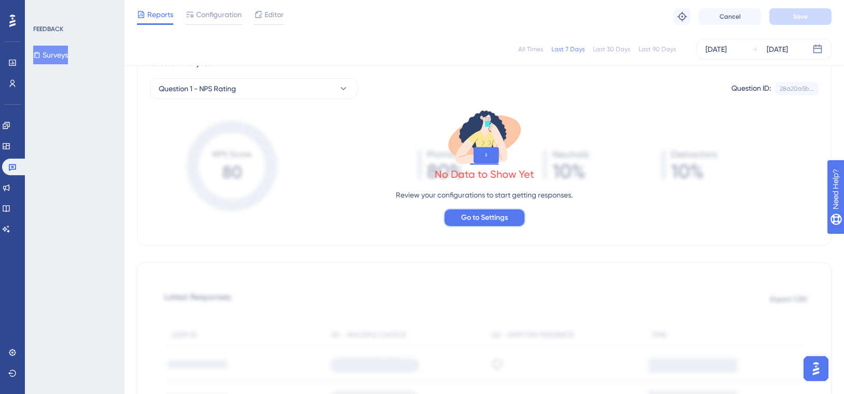
click at [483, 216] on span "Go to Settings" at bounding box center [484, 218] width 47 height 12
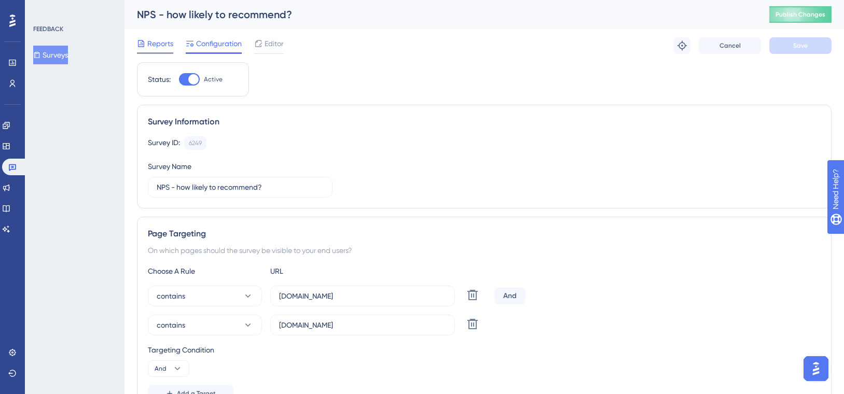
click at [159, 46] on span "Reports" at bounding box center [160, 43] width 26 height 12
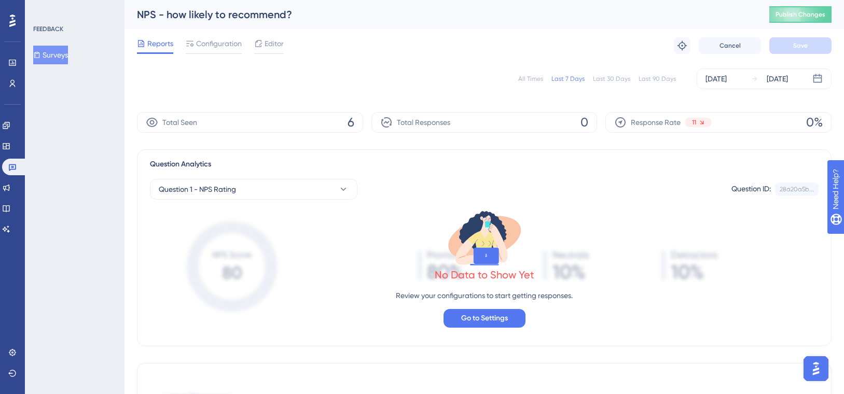
click at [523, 77] on div "All Times" at bounding box center [530, 79] width 25 height 8
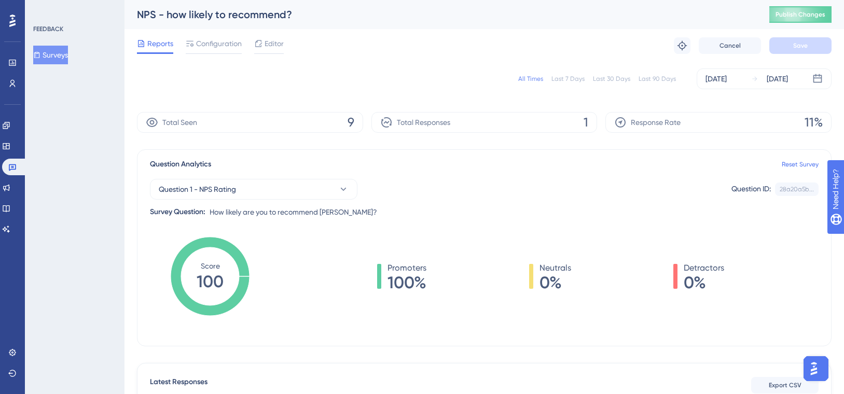
click at [670, 328] on img "Open AI Assistant Launcher" at bounding box center [814, 369] width 19 height 19
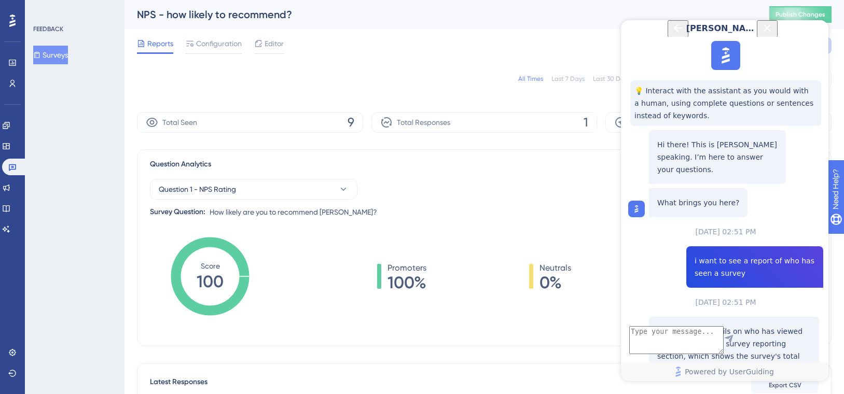
scroll to position [560, 0]
click at [43, 87] on div "FEEDBACK Surveys" at bounding box center [75, 197] width 100 height 394
click at [8, 81] on icon at bounding box center [12, 83] width 8 height 8
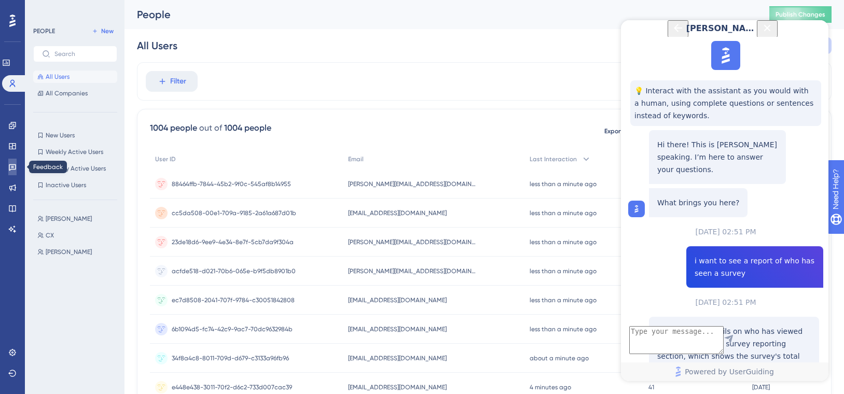
click at [10, 168] on icon at bounding box center [12, 167] width 8 height 8
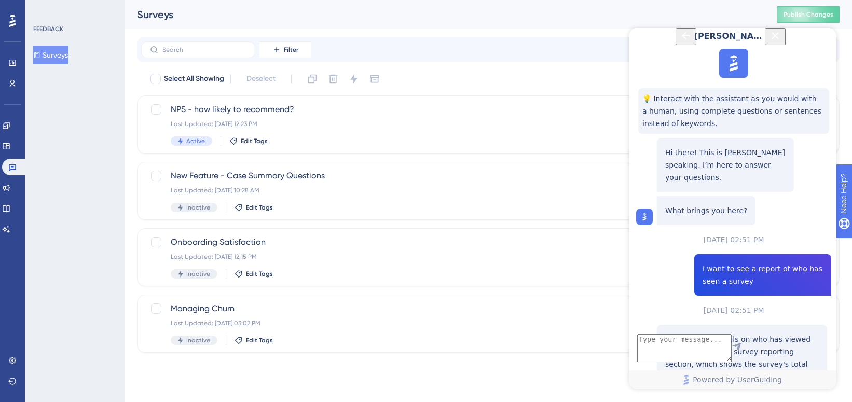
drag, startPoint x: 1454, startPoint y: 72, endPoint x: 828, endPoint y: 47, distance: 626.8
click at [670, 45] on button "Close Button" at bounding box center [775, 36] width 21 height 17
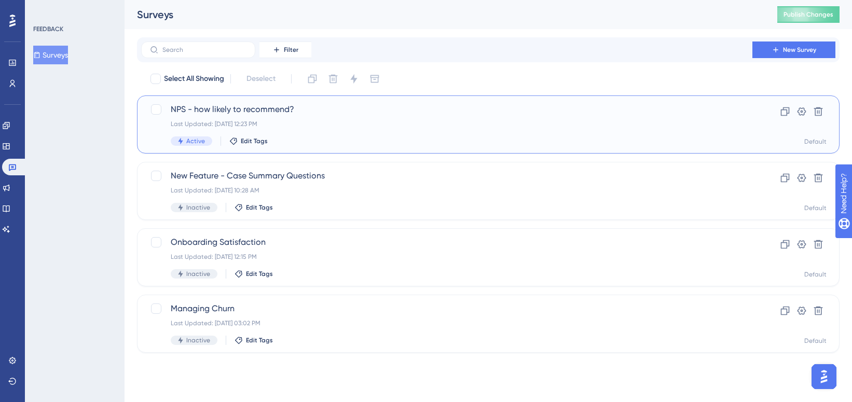
click at [209, 100] on div "NPS - how likely to recommend? Last Updated: Sep 19 2025, 12:23 PM Active Edit …" at bounding box center [488, 124] width 703 height 58
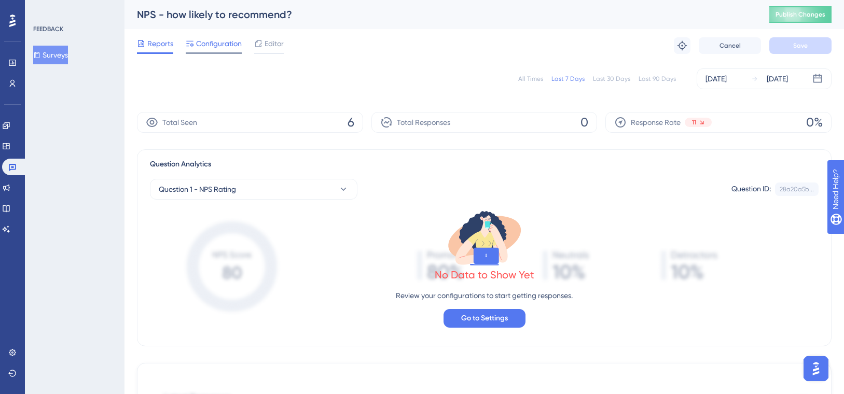
click at [238, 47] on span "Configuration" at bounding box center [219, 43] width 46 height 12
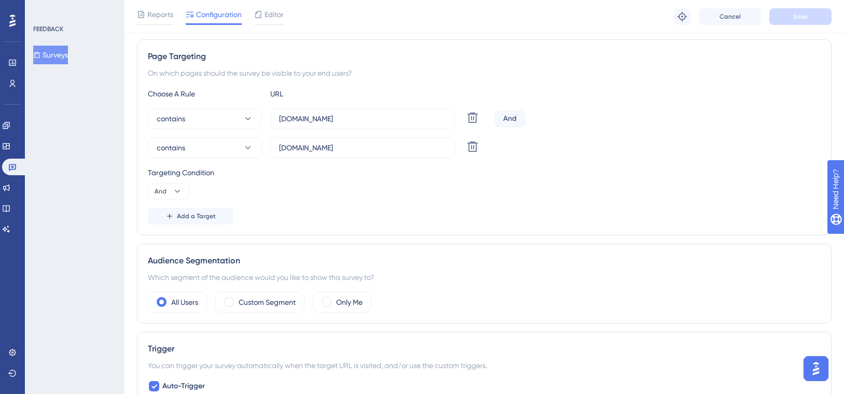
scroll to position [176, 0]
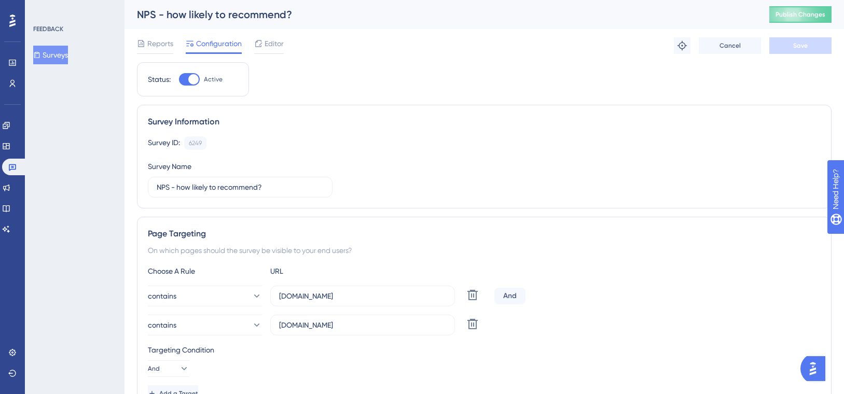
click at [390, 134] on div "Survey Information Survey ID: 6249 Copy Survey Name NPS - how likely to recomme…" at bounding box center [484, 157] width 695 height 104
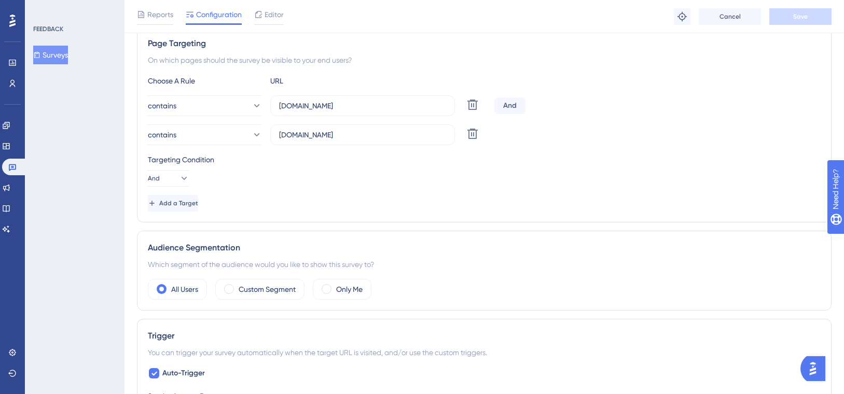
scroll to position [212, 0]
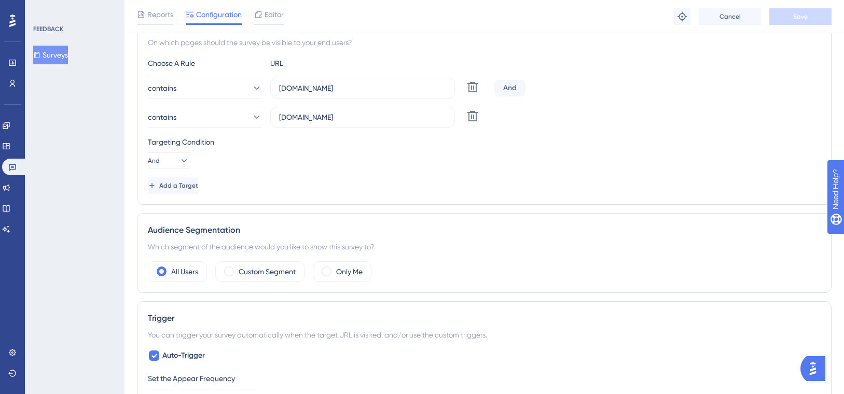
click at [379, 164] on div "Targeting Condition And" at bounding box center [484, 152] width 673 height 33
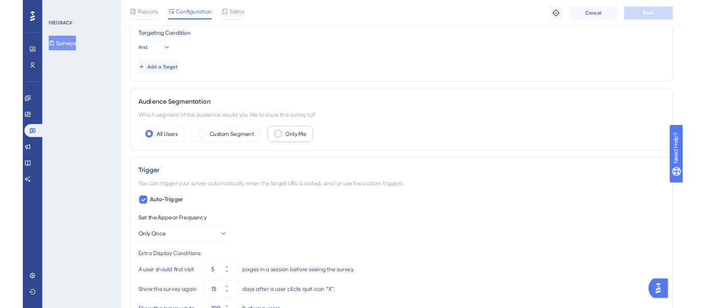
scroll to position [488, 0]
